Goal: Transaction & Acquisition: Purchase product/service

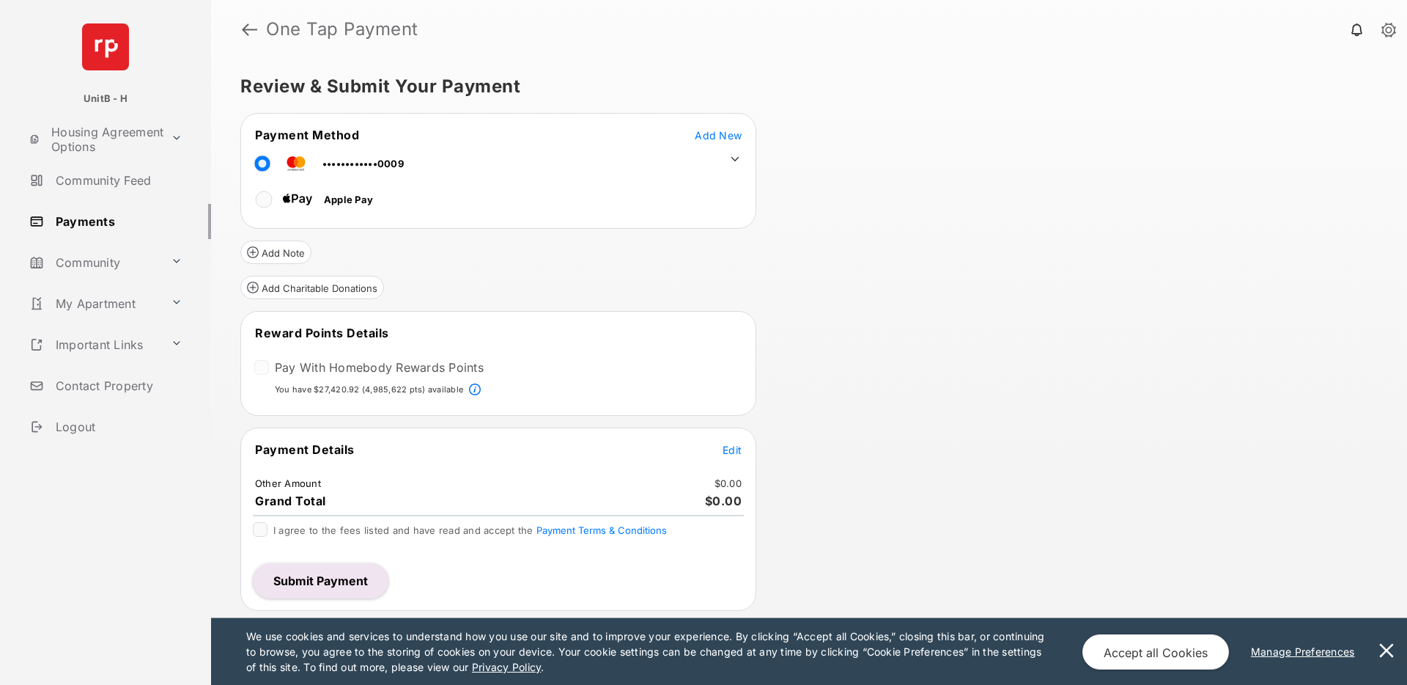
click at [495, 261] on div "Add Note" at bounding box center [498, 246] width 516 height 35
drag, startPoint x: 251, startPoint y: 331, endPoint x: 387, endPoint y: 334, distance: 136.4
click at [387, 334] on tr "Reward Points Details" at bounding box center [499, 342] width 512 height 34
click at [397, 330] on tr "Reward Points Details" at bounding box center [499, 342] width 512 height 34
click at [434, 281] on div "Add Charitable Donations" at bounding box center [498, 281] width 516 height 35
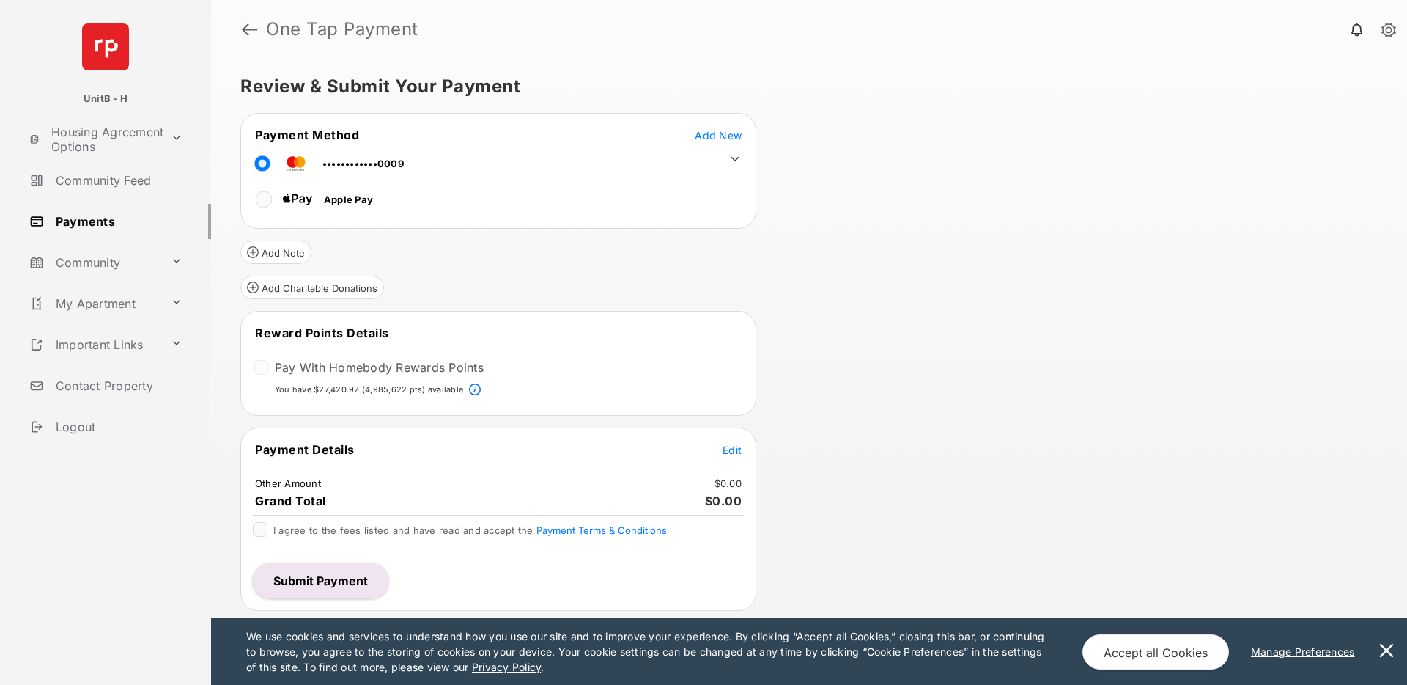
click at [728, 446] on span "Edit" at bounding box center [732, 449] width 19 height 12
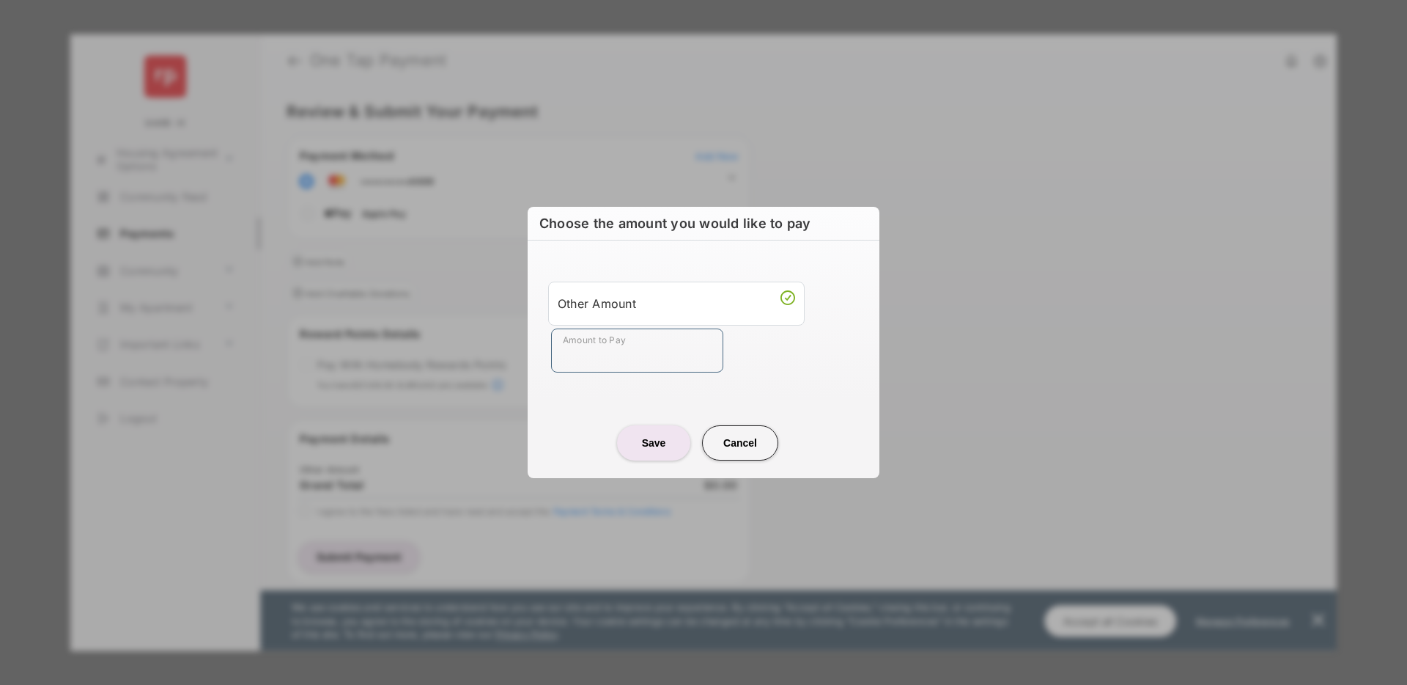
click at [594, 352] on input "Amount to Pay" at bounding box center [637, 350] width 172 height 44
type input "***"
click at [666, 446] on button "Save" at bounding box center [653, 442] width 73 height 35
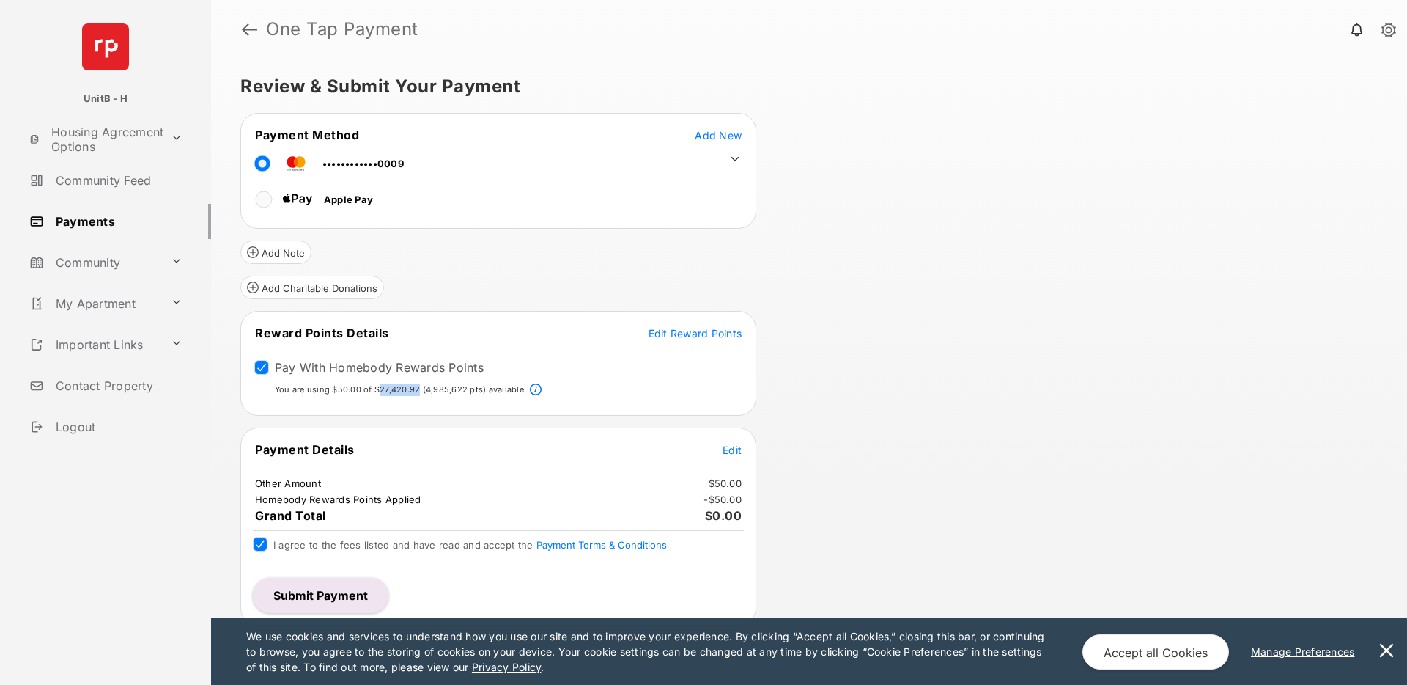
drag, startPoint x: 376, startPoint y: 389, endPoint x: 419, endPoint y: 389, distance: 42.5
click at [419, 389] on p "You are using $50.00 of $27,420.92 (4,985,622 pts) available" at bounding box center [399, 389] width 249 height 12
click at [731, 450] on span "Edit" at bounding box center [732, 449] width 19 height 12
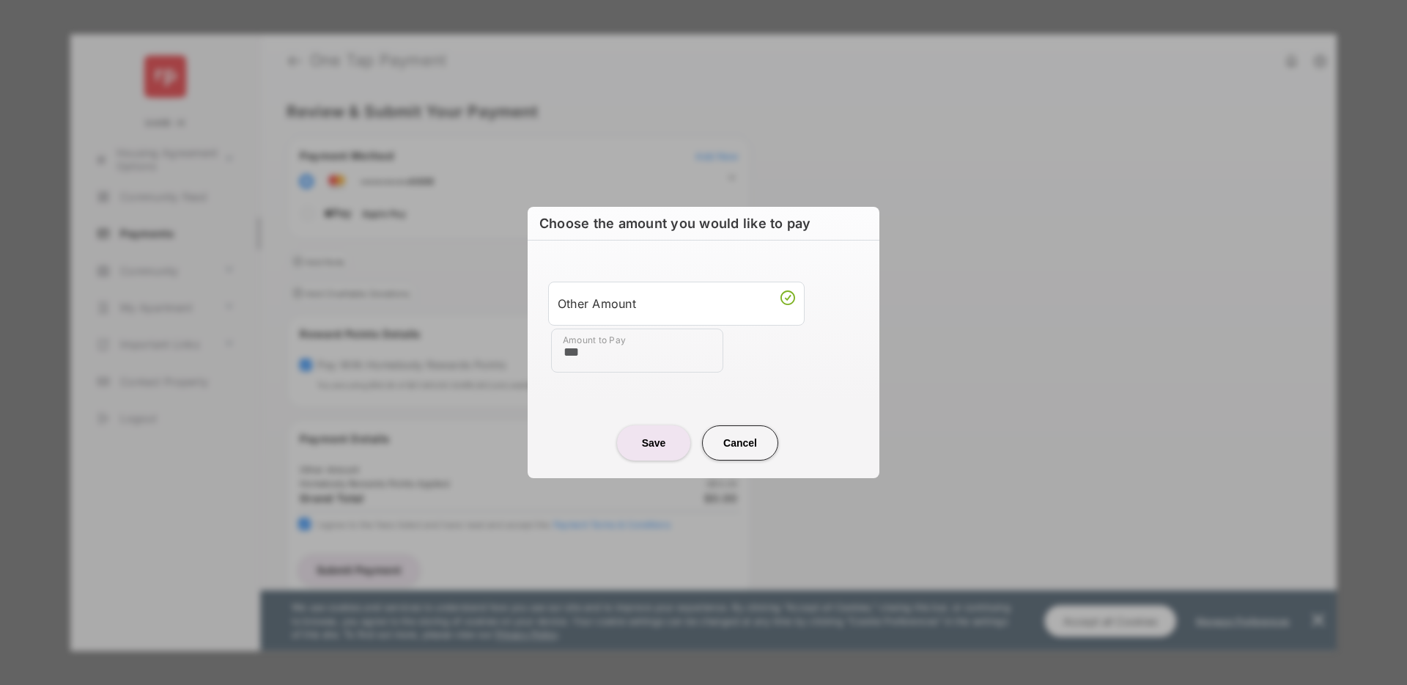
click at [639, 350] on input "***" at bounding box center [637, 350] width 172 height 44
type input "**"
type input "****"
click at [654, 441] on button "Save" at bounding box center [653, 442] width 73 height 35
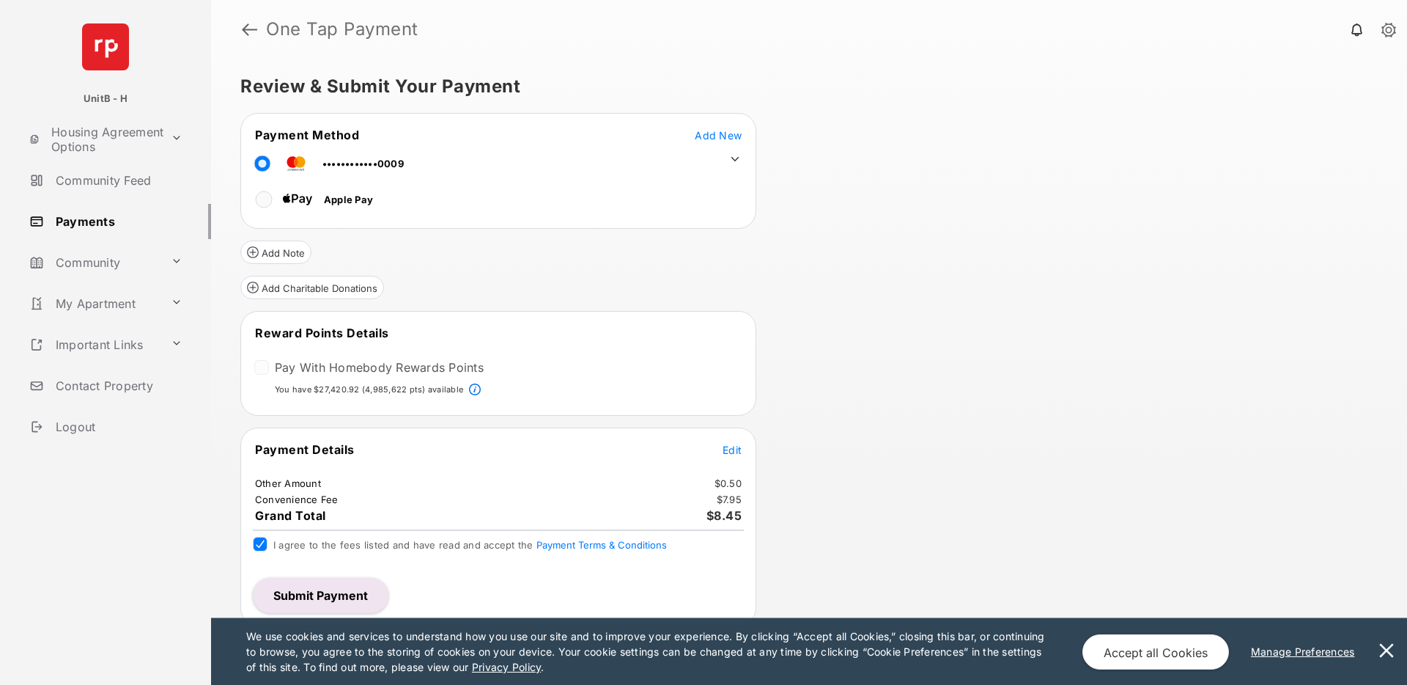
click at [261, 368] on div at bounding box center [261, 367] width 15 height 15
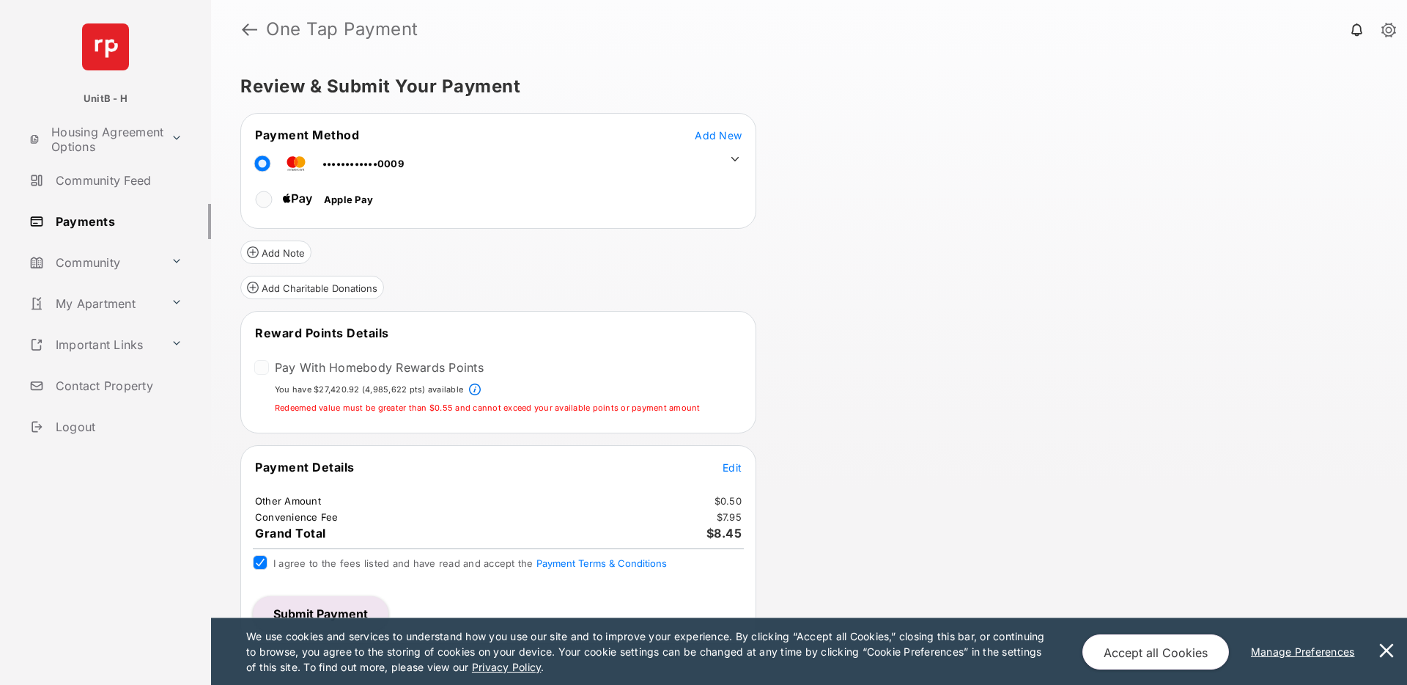
click at [443, 409] on p "Redeemed value must be greater than $0.55 and cannot exceed your available poin…" at bounding box center [488, 408] width 426 height 12
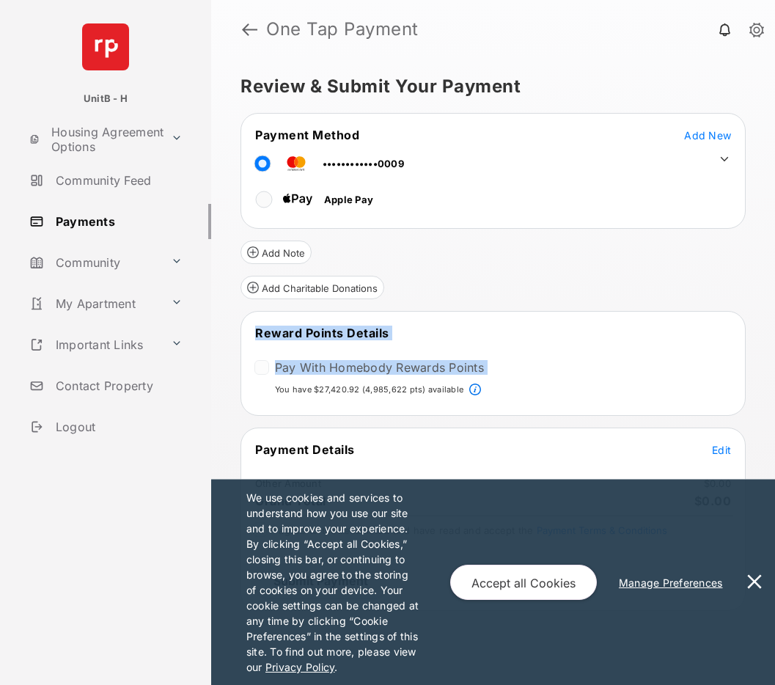
drag, startPoint x: 273, startPoint y: 387, endPoint x: 504, endPoint y: 394, distance: 231.0
click at [504, 394] on div "You have $27,420.92 (4,985,622 pts) available" at bounding box center [493, 392] width 501 height 18
click at [576, 385] on div "You have $27,420.92 (4,985,622 pts) available" at bounding box center [493, 392] width 501 height 18
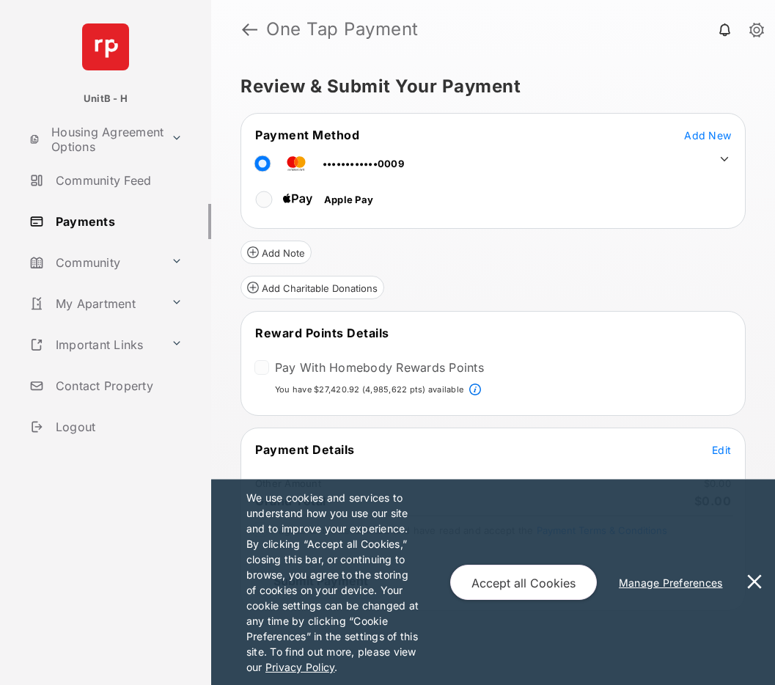
click at [752, 580] on button at bounding box center [754, 581] width 29 height 205
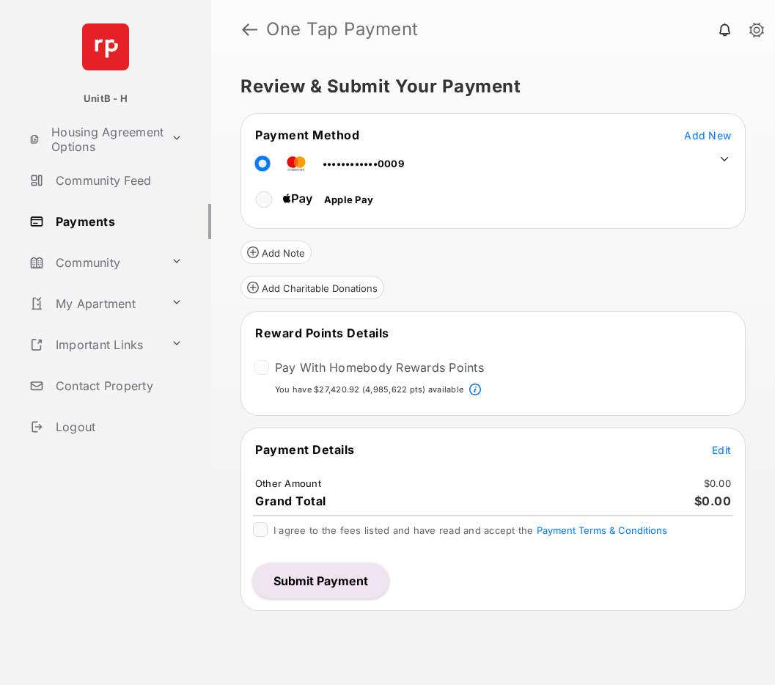
click at [263, 389] on div "You have $27,420.92 (4,985,622 pts) available" at bounding box center [493, 392] width 501 height 18
click at [263, 369] on div at bounding box center [261, 367] width 15 height 15
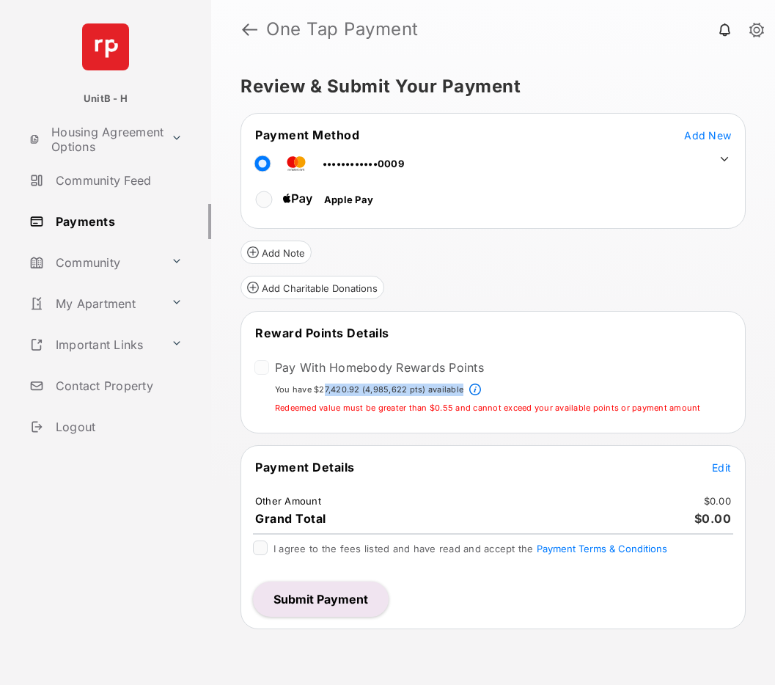
drag, startPoint x: 328, startPoint y: 391, endPoint x: 386, endPoint y: 397, distance: 57.4
click at [386, 397] on div "You have $27,420.92 (4,985,622 pts) available" at bounding box center [493, 392] width 501 height 18
click at [720, 469] on span "Edit" at bounding box center [721, 467] width 19 height 12
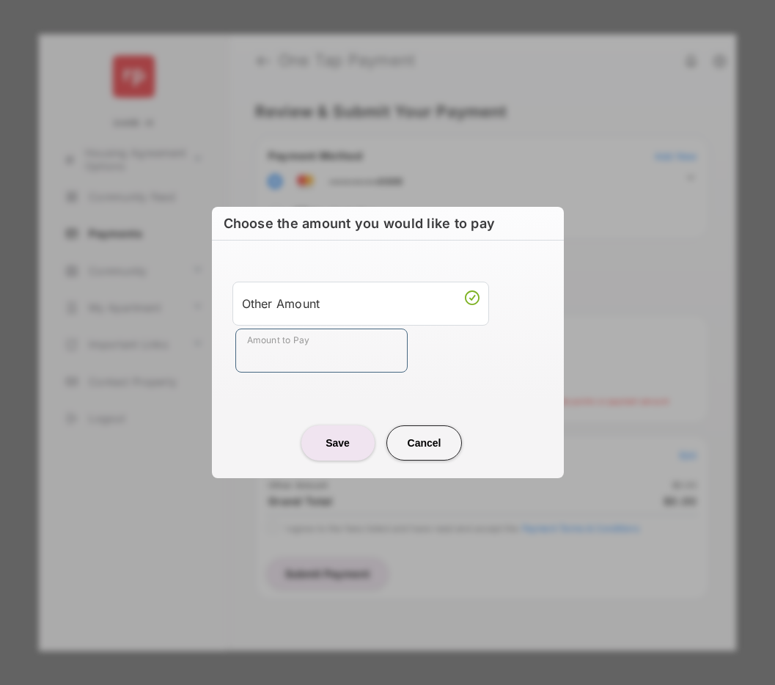
click at [314, 358] on input "Amount to Pay" at bounding box center [321, 350] width 172 height 44
type input "**"
click at [329, 442] on button "Save" at bounding box center [337, 442] width 73 height 35
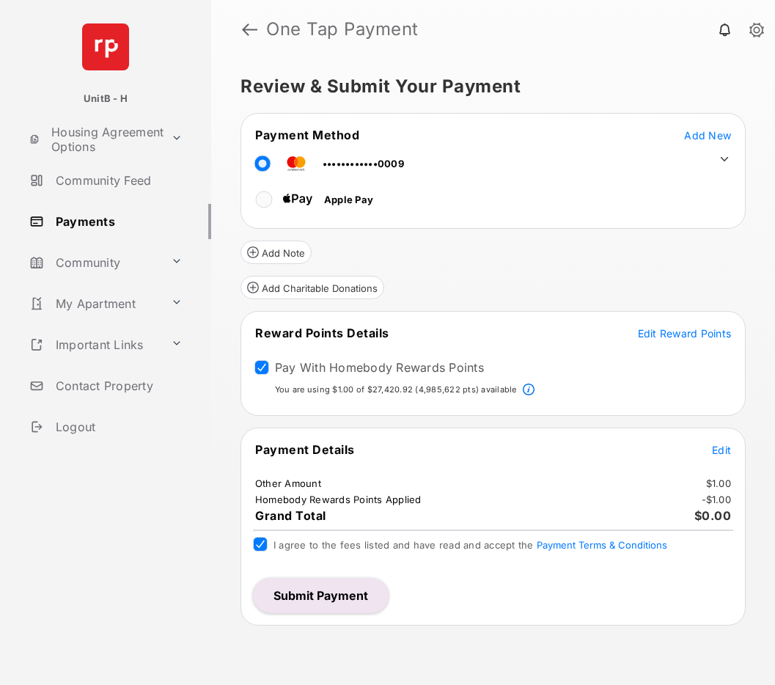
click at [308, 599] on button "Submit Payment" at bounding box center [321, 595] width 136 height 35
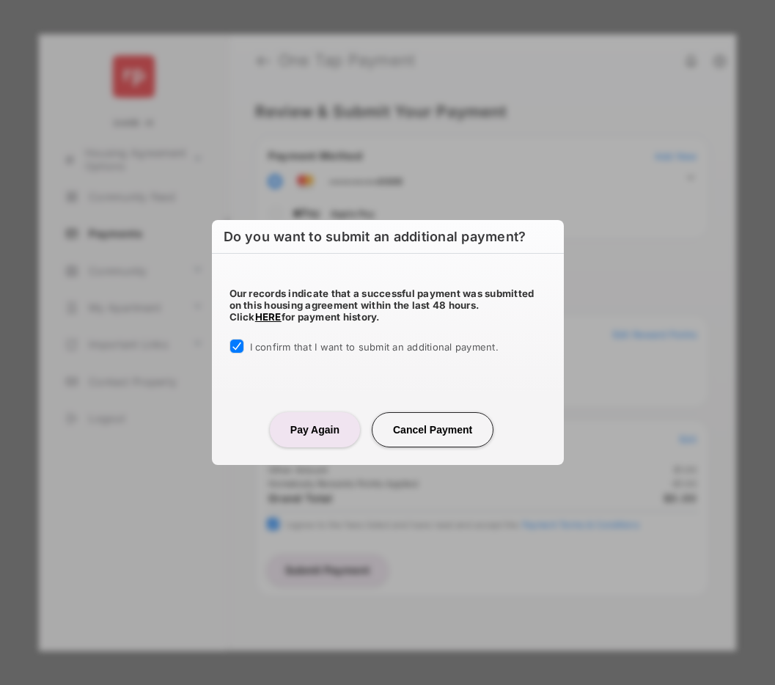
click at [292, 430] on button "Pay Again" at bounding box center [315, 429] width 90 height 35
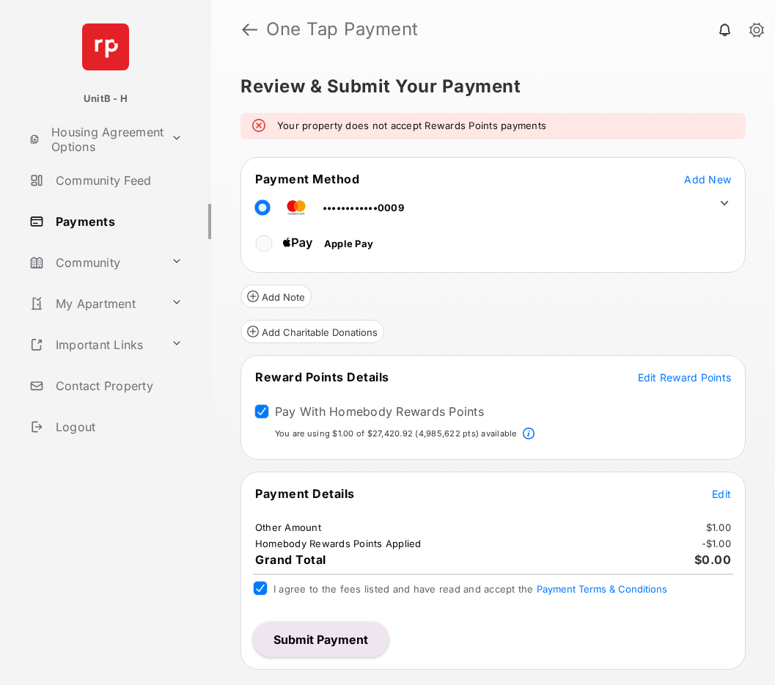
click at [585, 100] on div "Review & Submit Your Payment Your property does not accept Rewards Points payme…" at bounding box center [493, 372] width 564 height 626
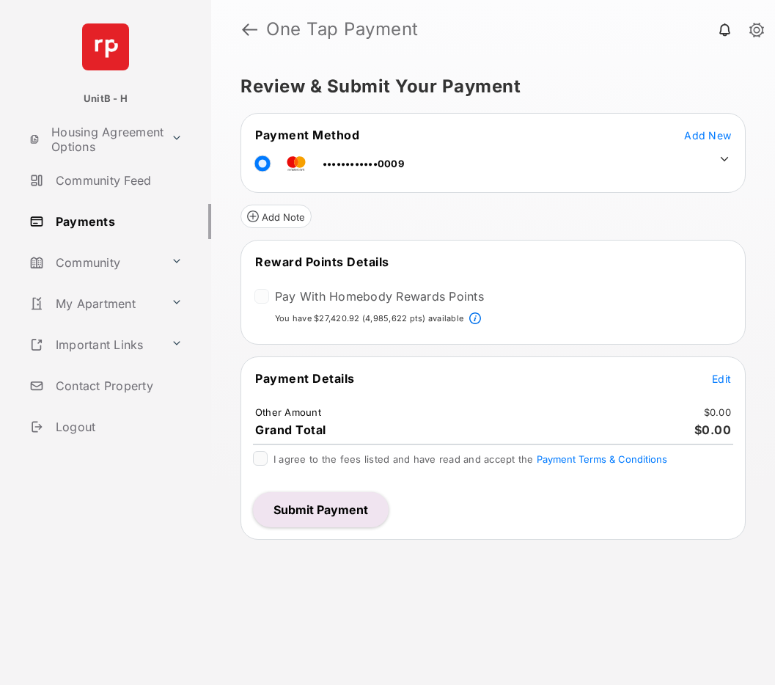
click at [723, 380] on span "Edit" at bounding box center [721, 378] width 19 height 12
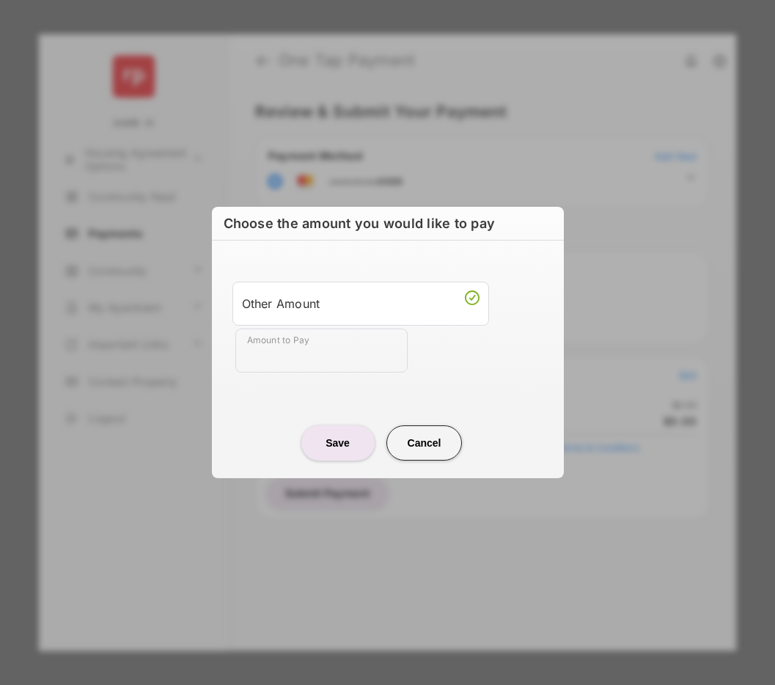
click at [333, 359] on input "Amount to Pay" at bounding box center [321, 350] width 172 height 44
type input "**"
click at [344, 443] on button "Save" at bounding box center [337, 442] width 73 height 35
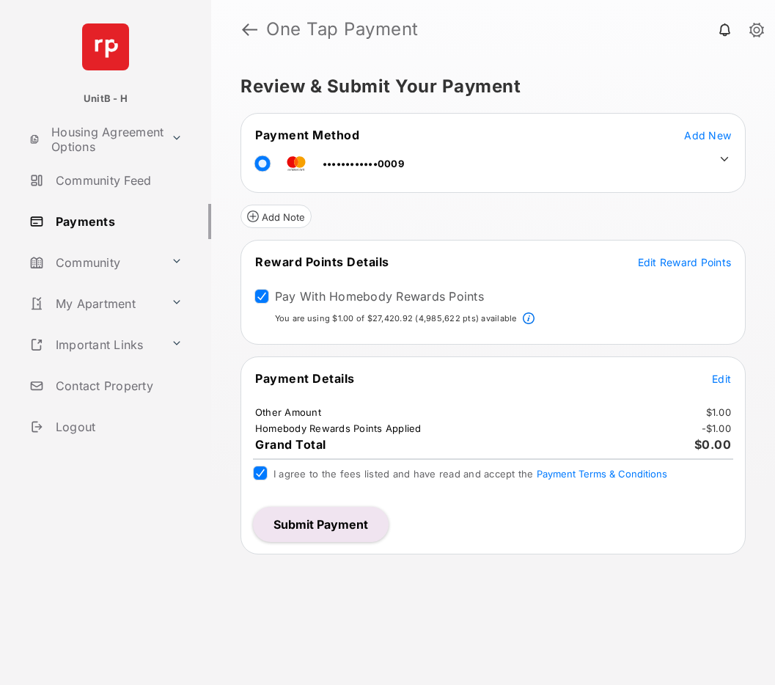
click at [324, 530] on button "Submit Payment" at bounding box center [321, 523] width 136 height 35
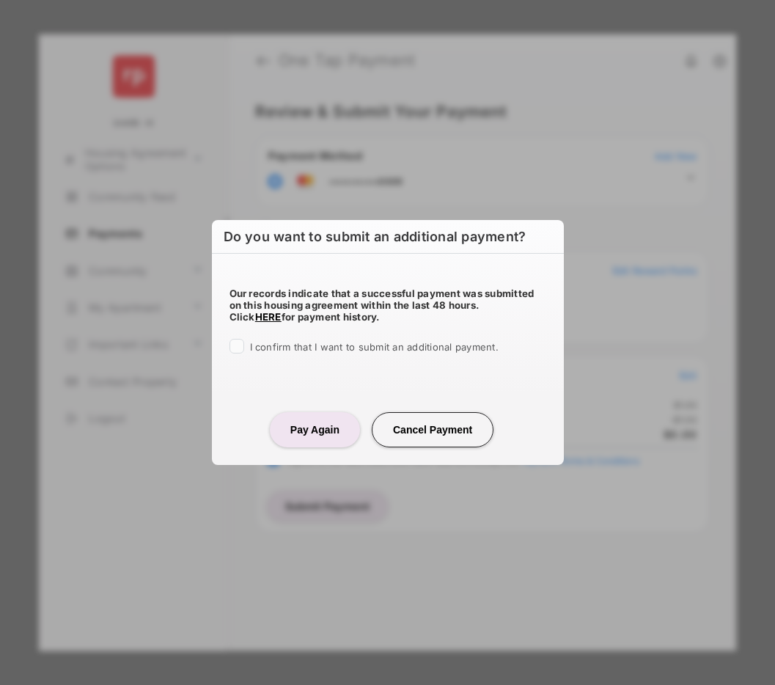
click at [248, 342] on div "I confirm that I want to submit an additional payment." at bounding box center [387, 348] width 317 height 18
click at [300, 424] on button "Pay Again" at bounding box center [315, 429] width 90 height 35
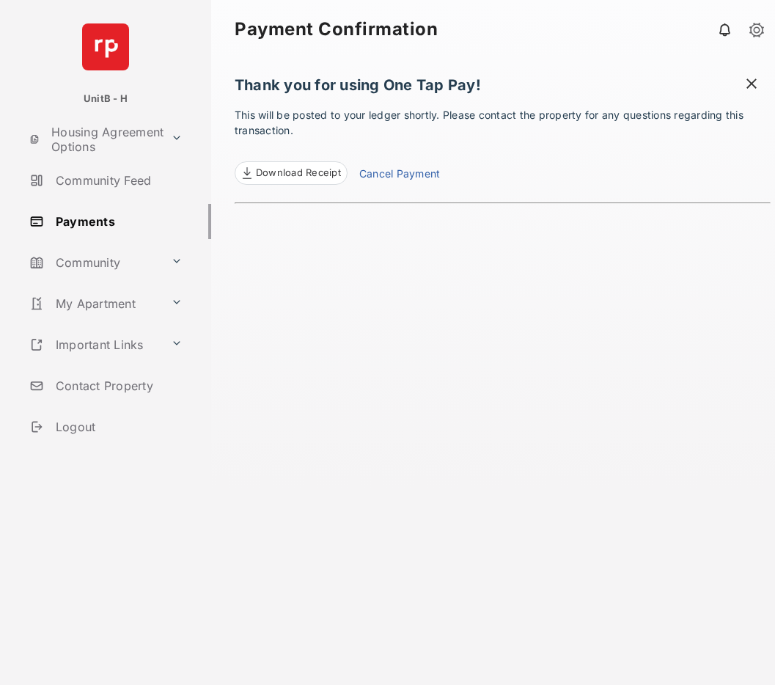
click at [386, 174] on link "Cancel Payment" at bounding box center [399, 175] width 81 height 19
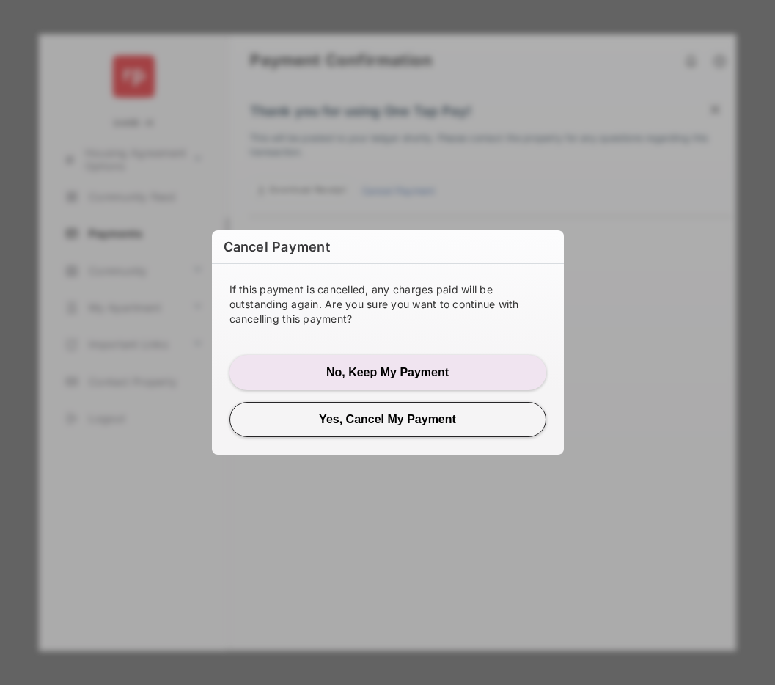
click at [371, 418] on button "Yes, Cancel My Payment" at bounding box center [387, 419] width 317 height 35
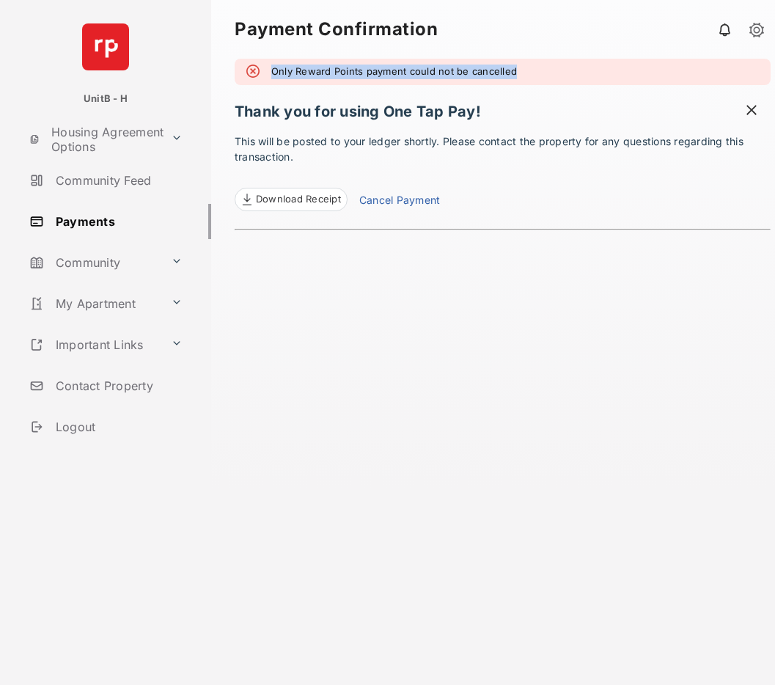
drag, startPoint x: 272, startPoint y: 71, endPoint x: 526, endPoint y: 73, distance: 253.6
click at [526, 73] on div "Only Reward Points payment could not be cancelled" at bounding box center [503, 72] width 536 height 26
click at [748, 110] on span at bounding box center [751, 112] width 15 height 18
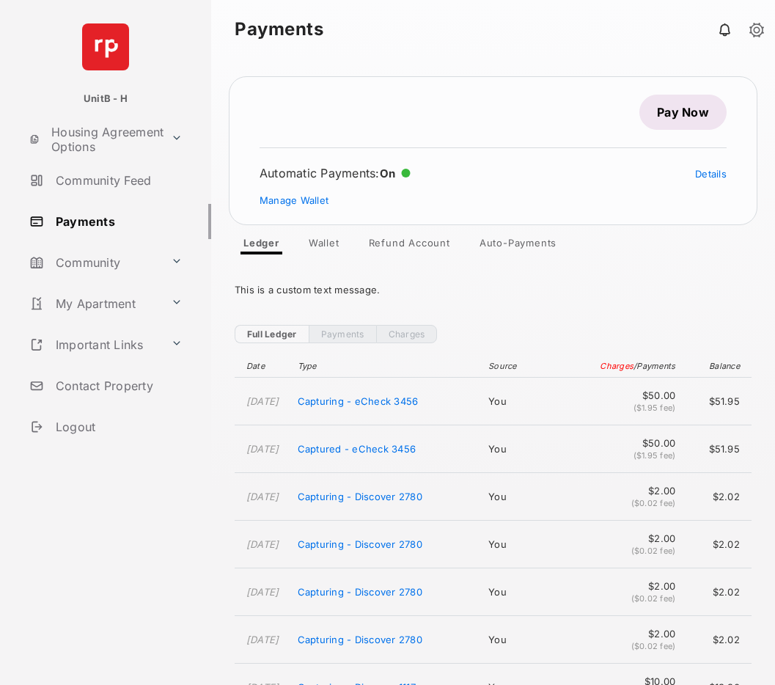
click at [676, 114] on link "Pay Now" at bounding box center [682, 112] width 87 height 35
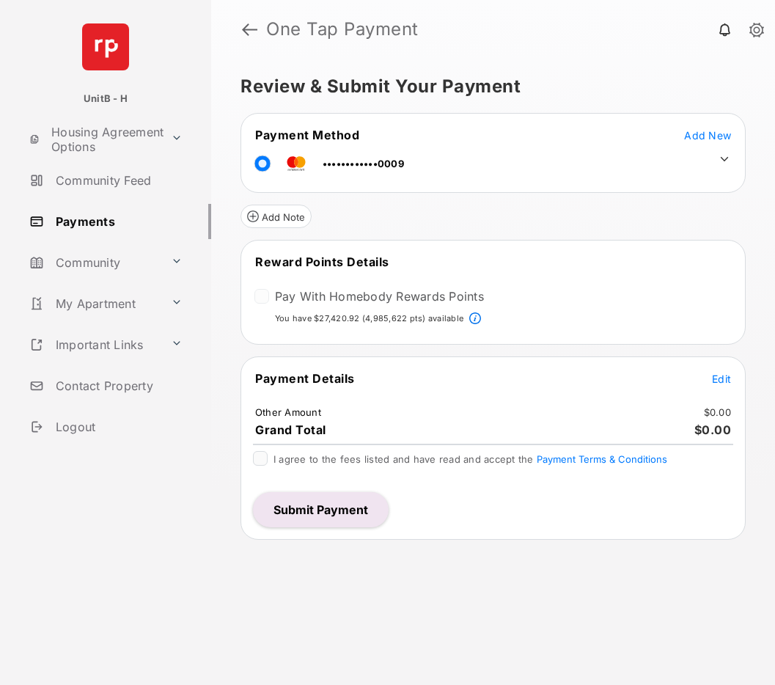
click at [715, 378] on span "Edit" at bounding box center [721, 378] width 19 height 12
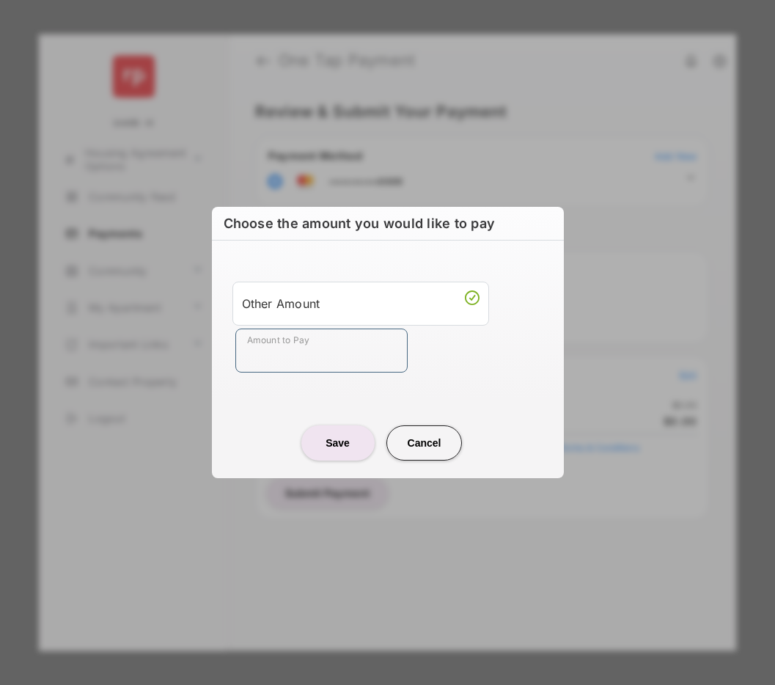
click at [346, 364] on input "Amount to Pay" at bounding box center [321, 350] width 172 height 44
type input "**"
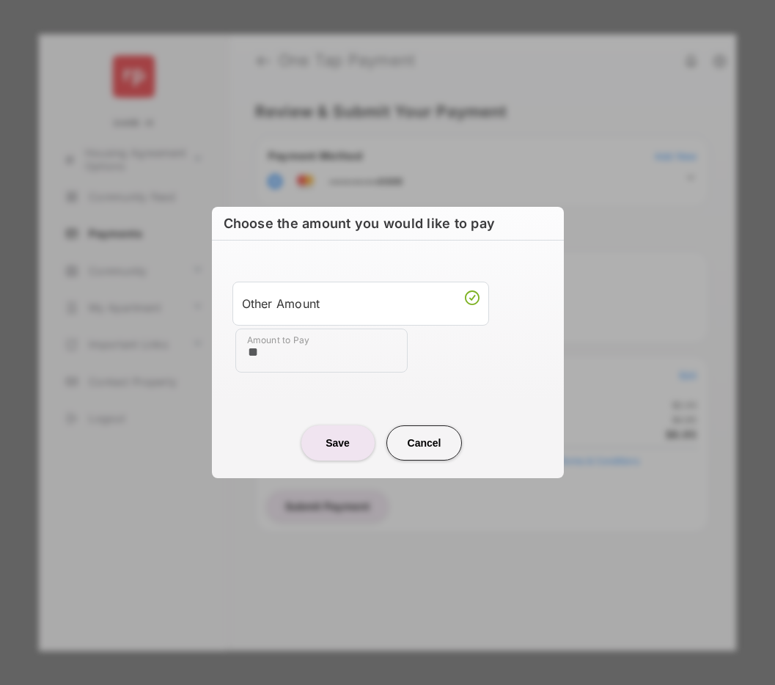
click at [348, 448] on button "Save" at bounding box center [337, 442] width 73 height 35
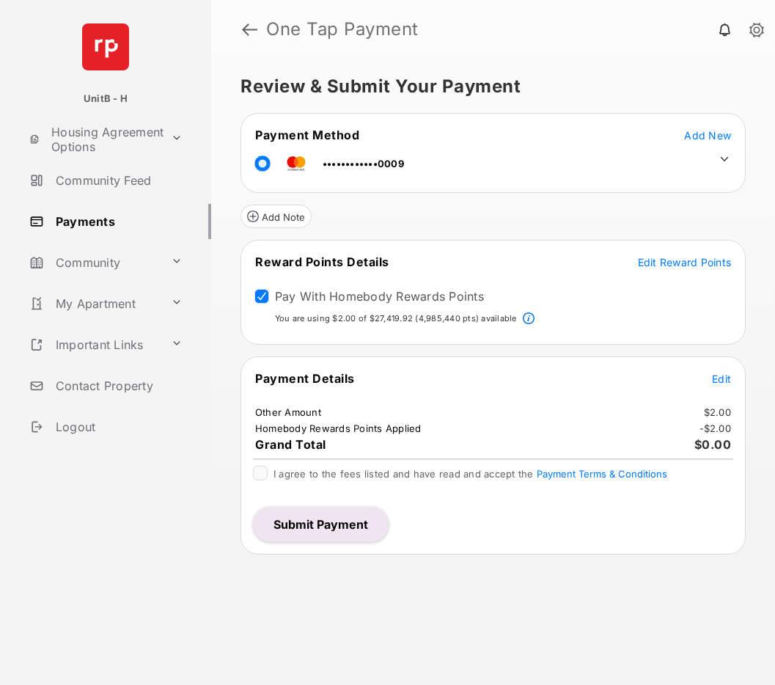
click at [660, 261] on span "Edit Reward Points" at bounding box center [685, 262] width 94 height 12
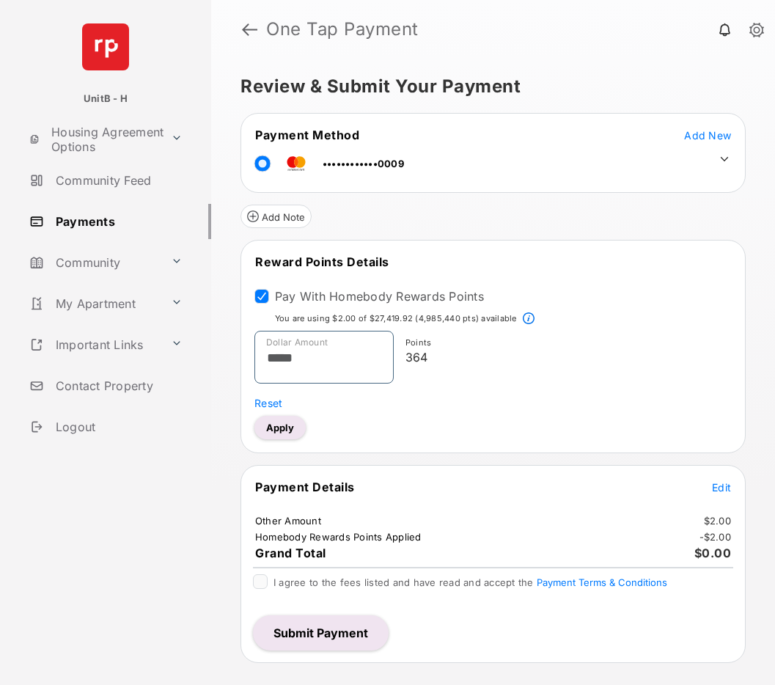
click at [283, 360] on input "*****" at bounding box center [323, 357] width 139 height 53
click at [279, 435] on button "Apply" at bounding box center [279, 427] width 51 height 23
type input "*****"
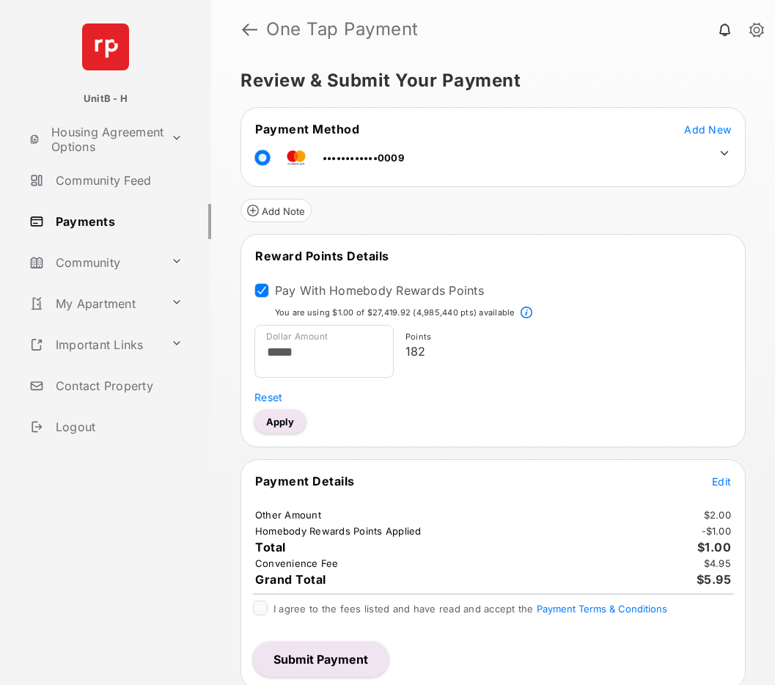
scroll to position [12, 0]
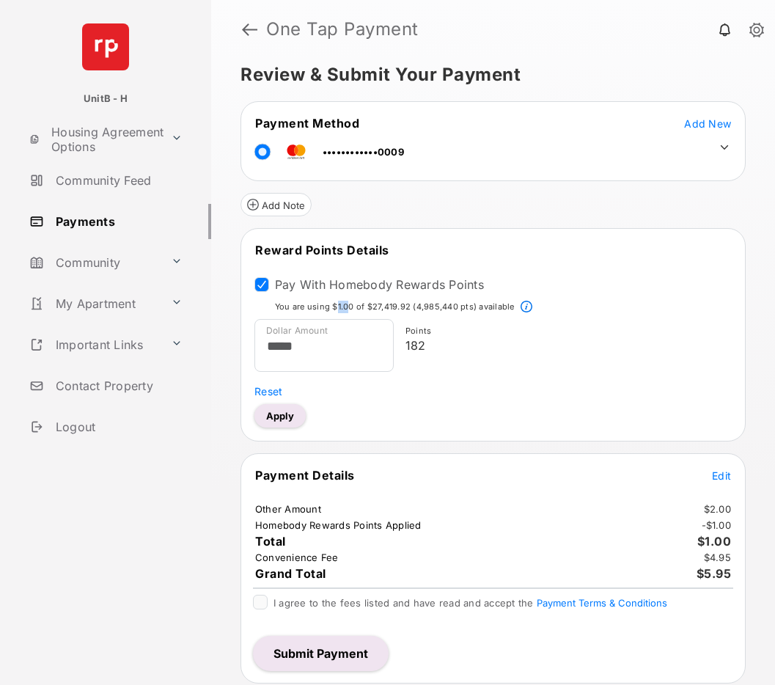
drag, startPoint x: 336, startPoint y: 302, endPoint x: 360, endPoint y: 377, distance: 79.3
click at [347, 302] on p "You are using $1.00 of $27,419.92 (4,985,440 pts) available" at bounding box center [395, 307] width 240 height 12
click at [295, 655] on button "Submit Payment" at bounding box center [321, 652] width 136 height 35
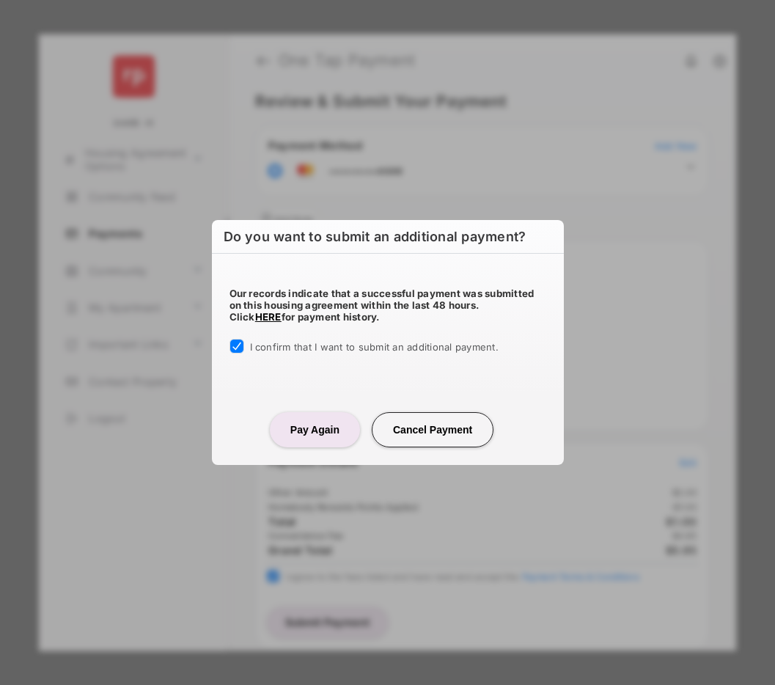
click at [319, 426] on button "Pay Again" at bounding box center [315, 429] width 90 height 35
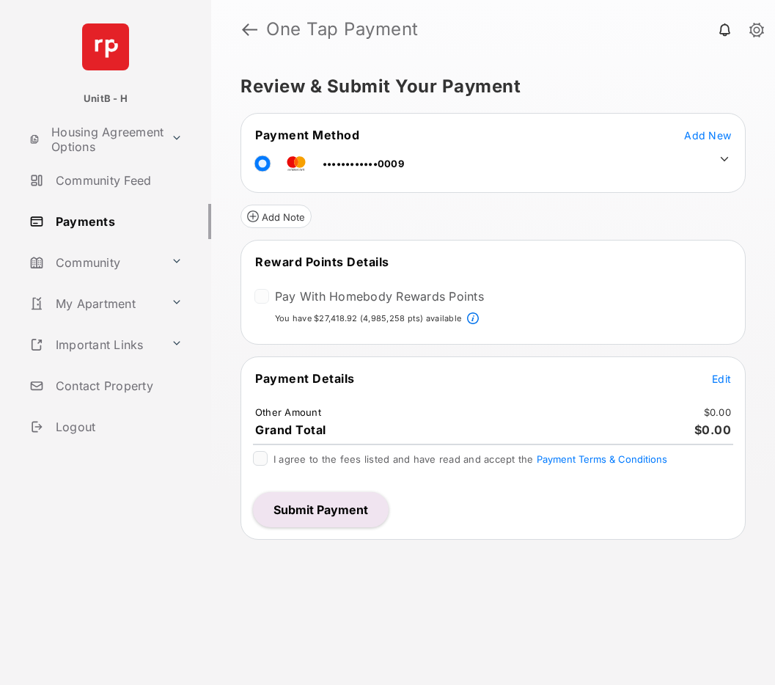
click at [81, 175] on link "Community Feed" at bounding box center [117, 180] width 188 height 35
